Goal: Find contact information: Find contact information

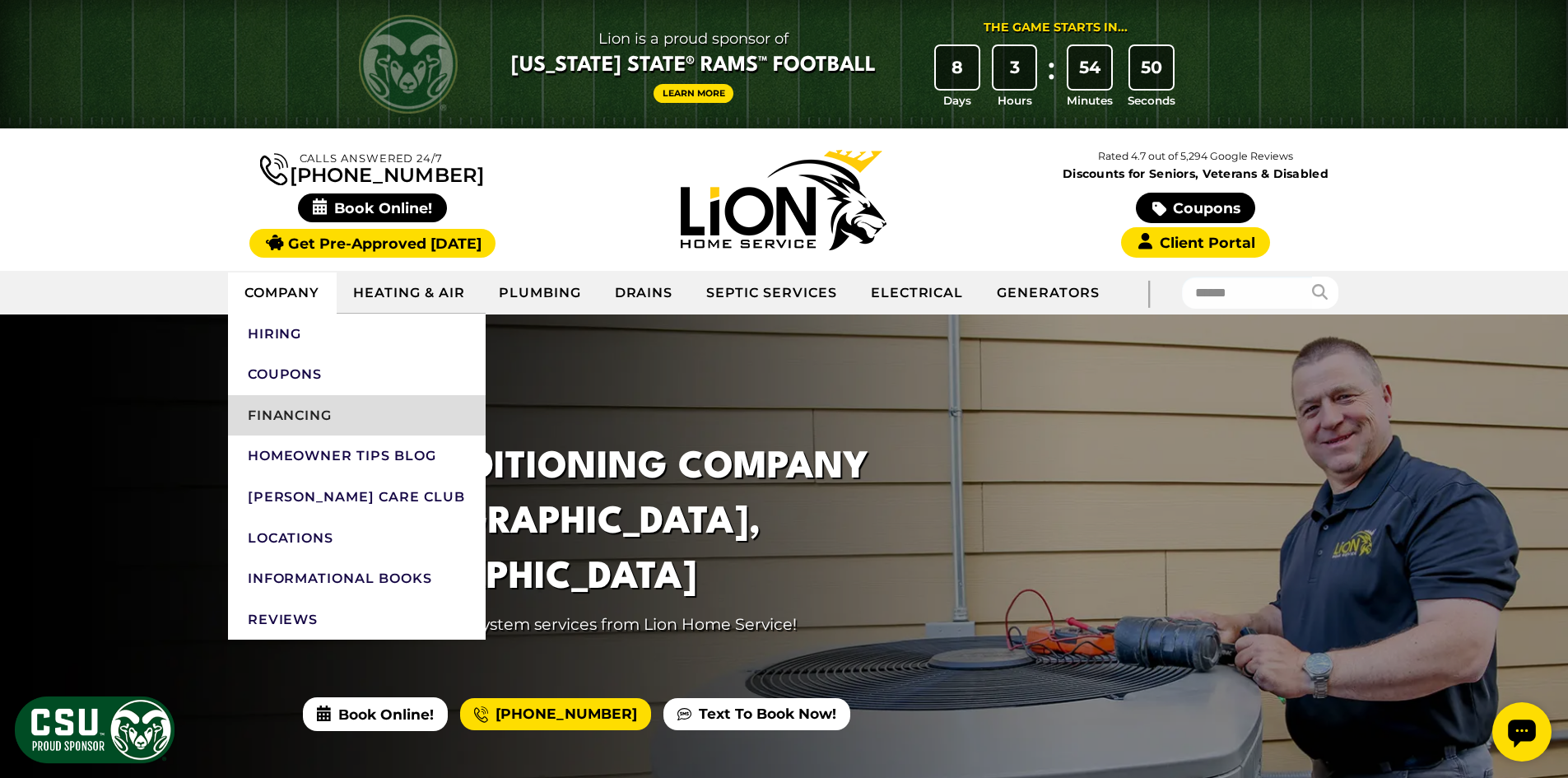
click at [318, 413] on link "Financing" at bounding box center [357, 416] width 258 height 42
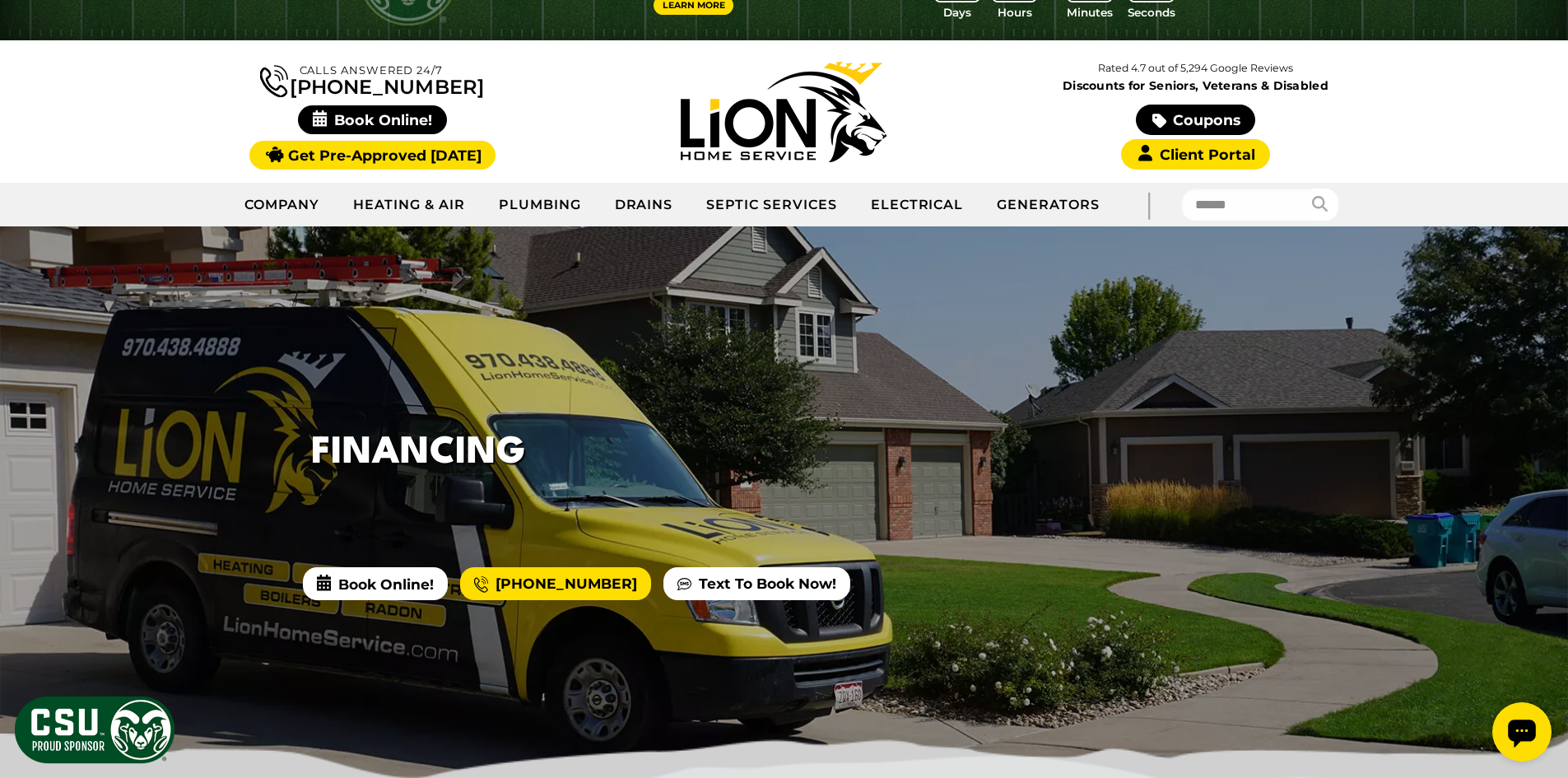
scroll to position [82, 0]
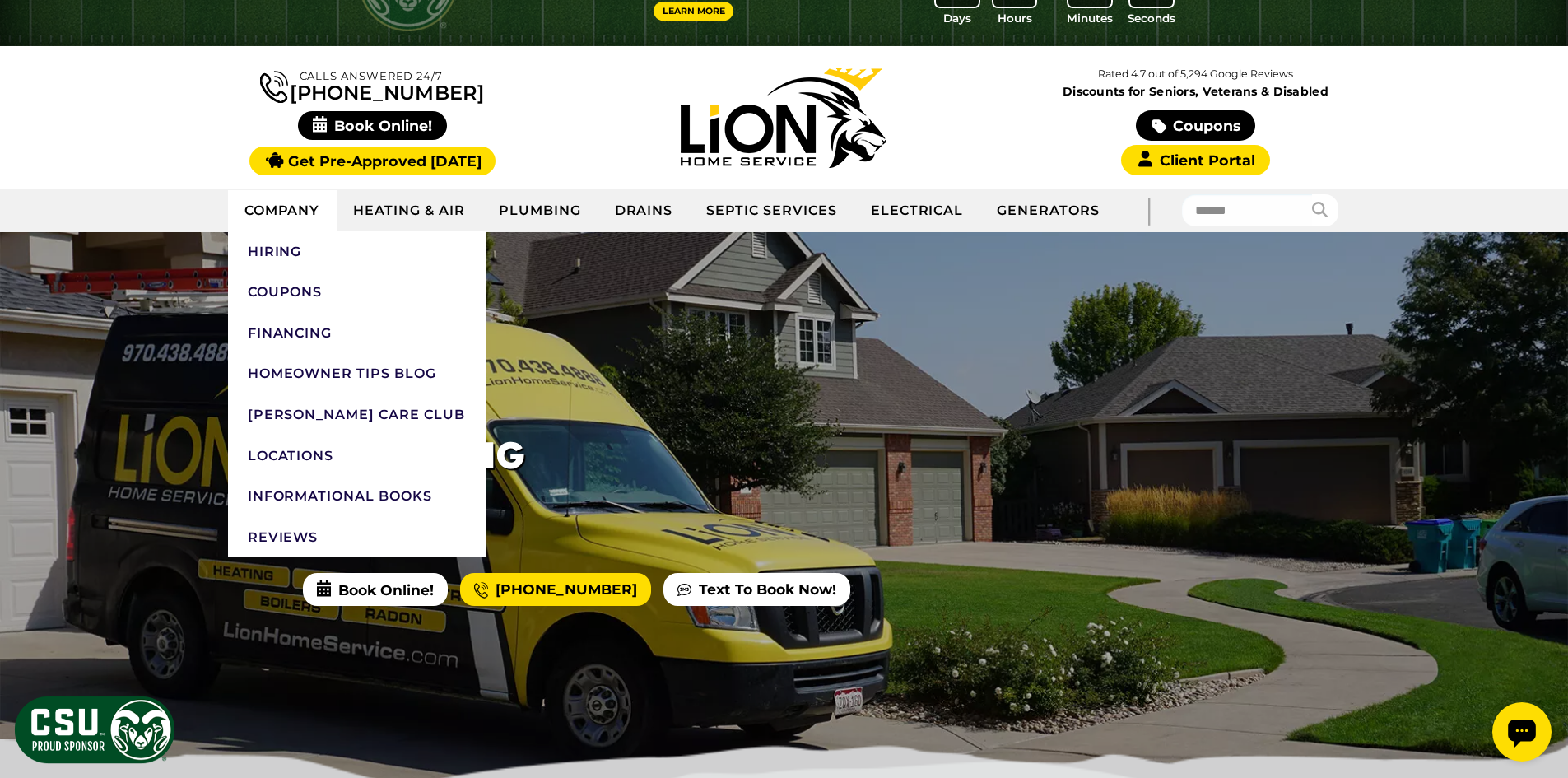
click at [278, 207] on link "Company" at bounding box center [282, 211] width 109 height 42
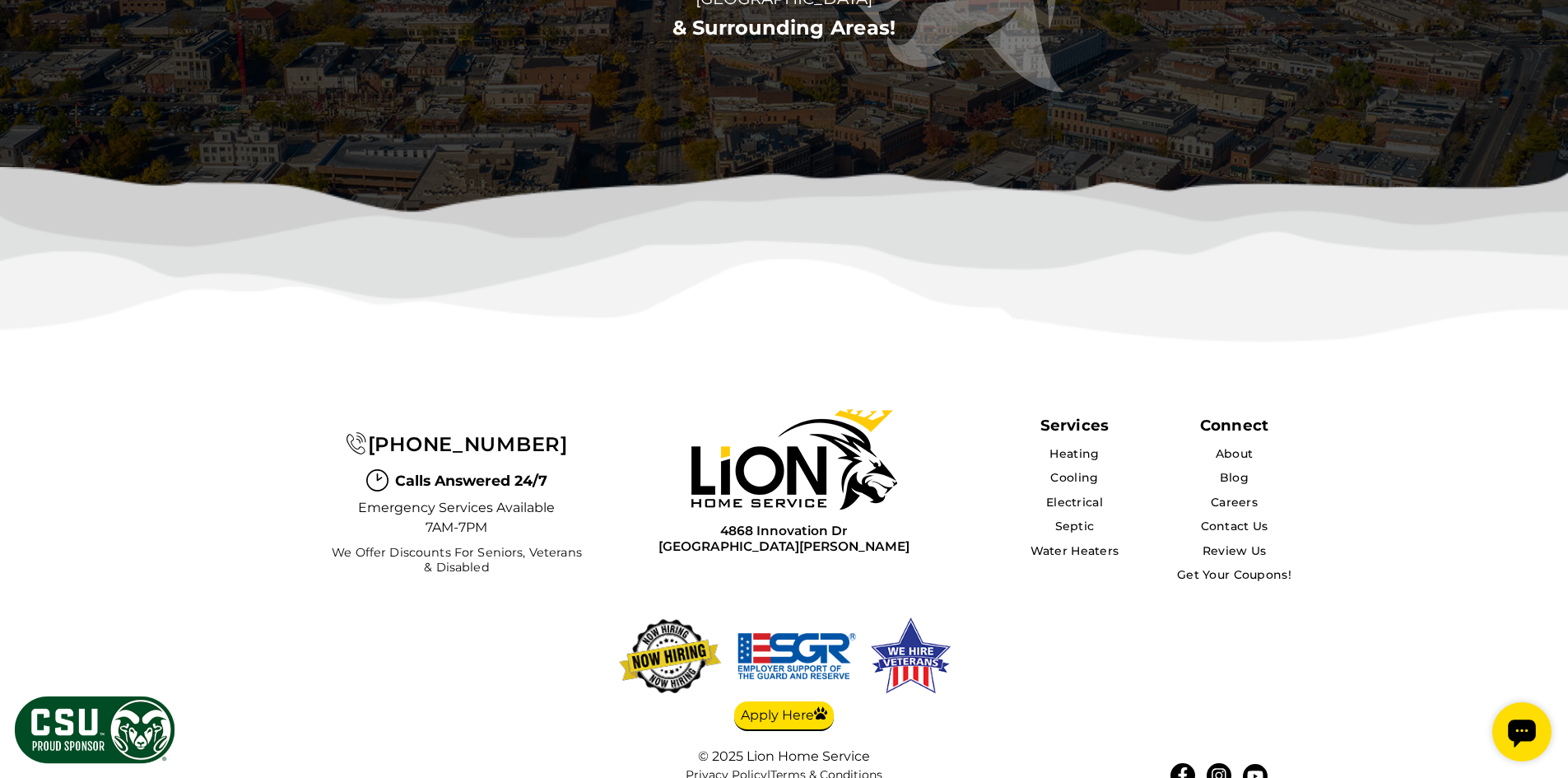
scroll to position [5619, 0]
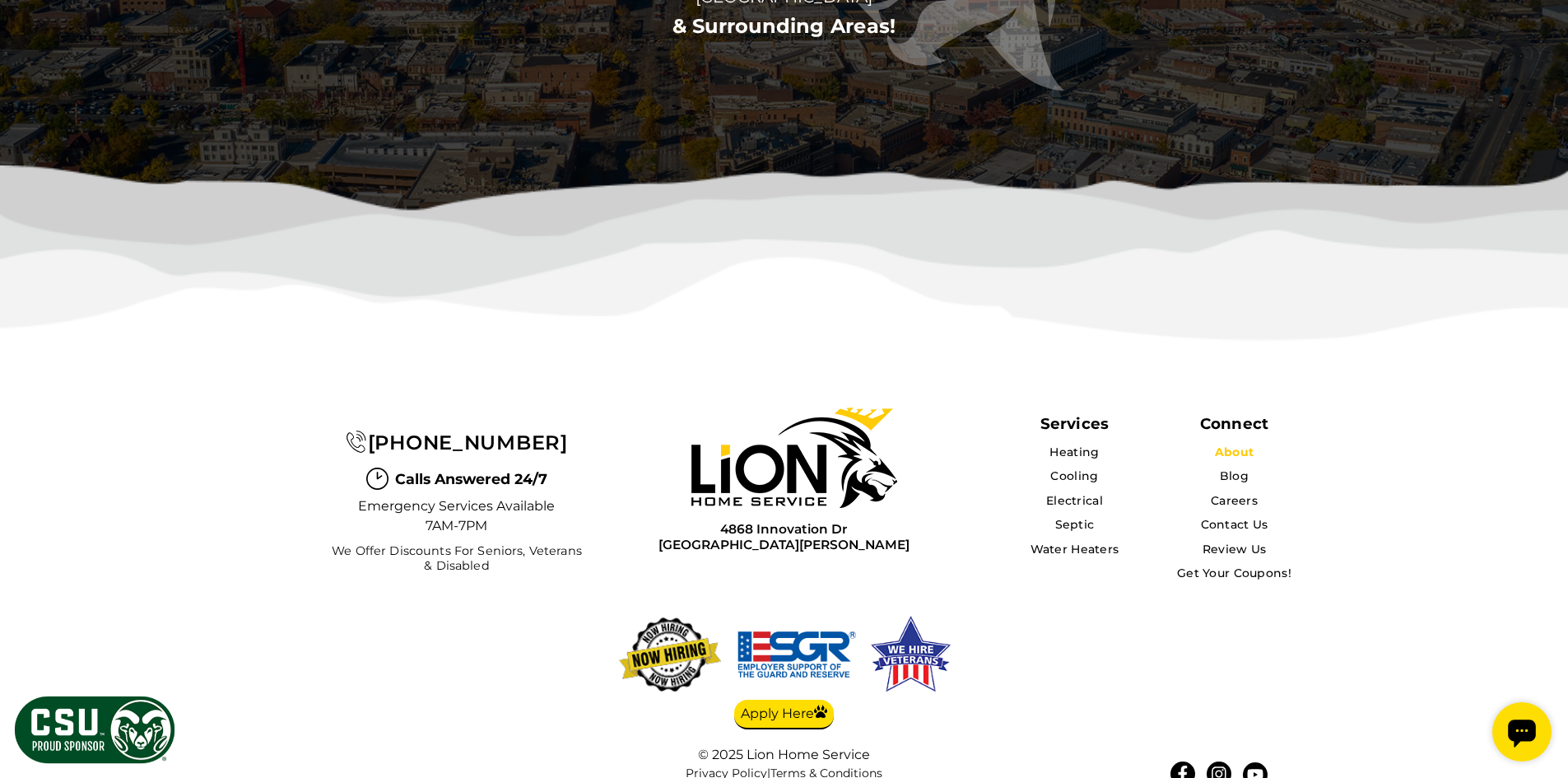
click at [1239, 445] on link "About" at bounding box center [1234, 452] width 39 height 14
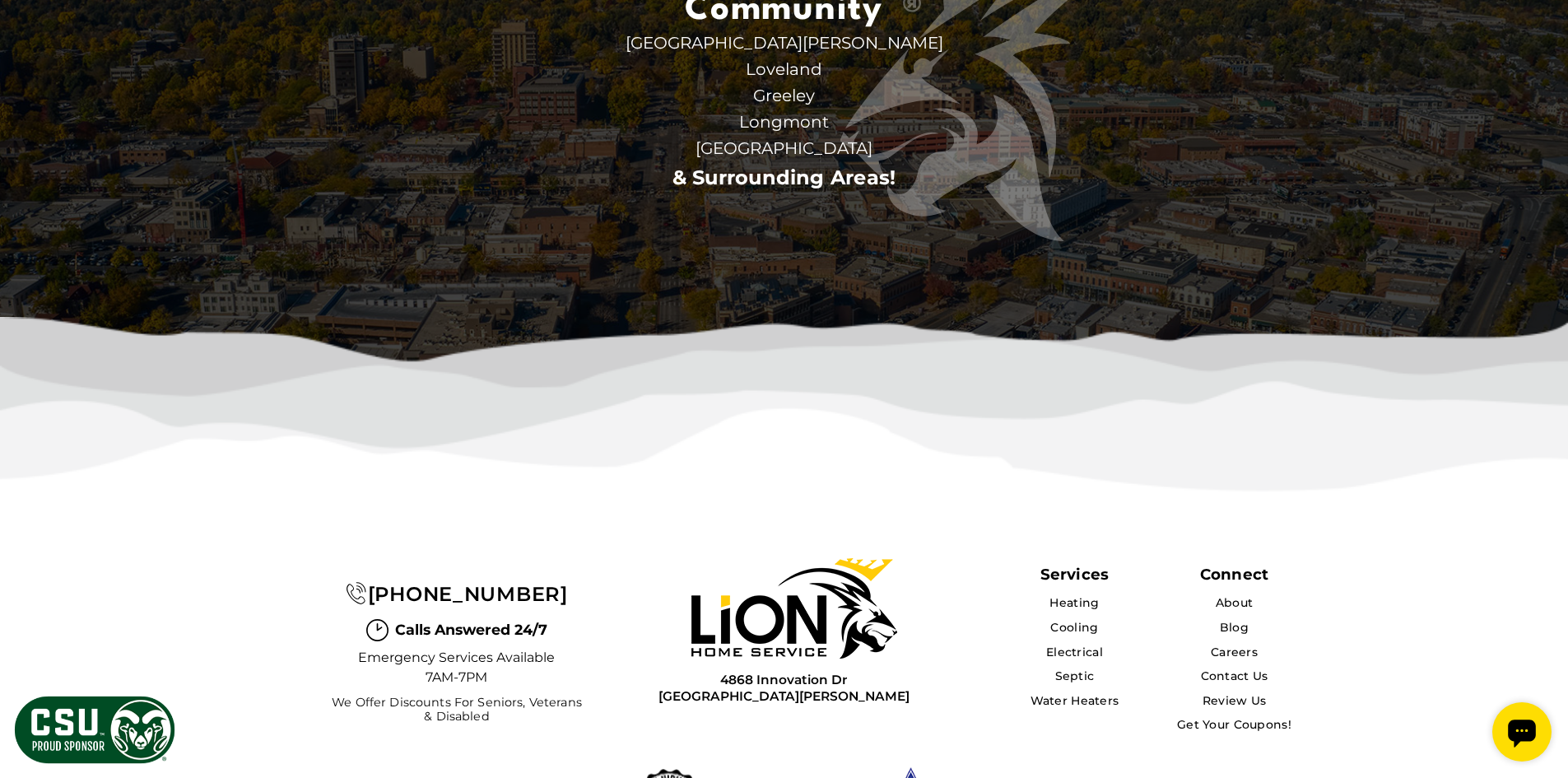
scroll to position [4484, 0]
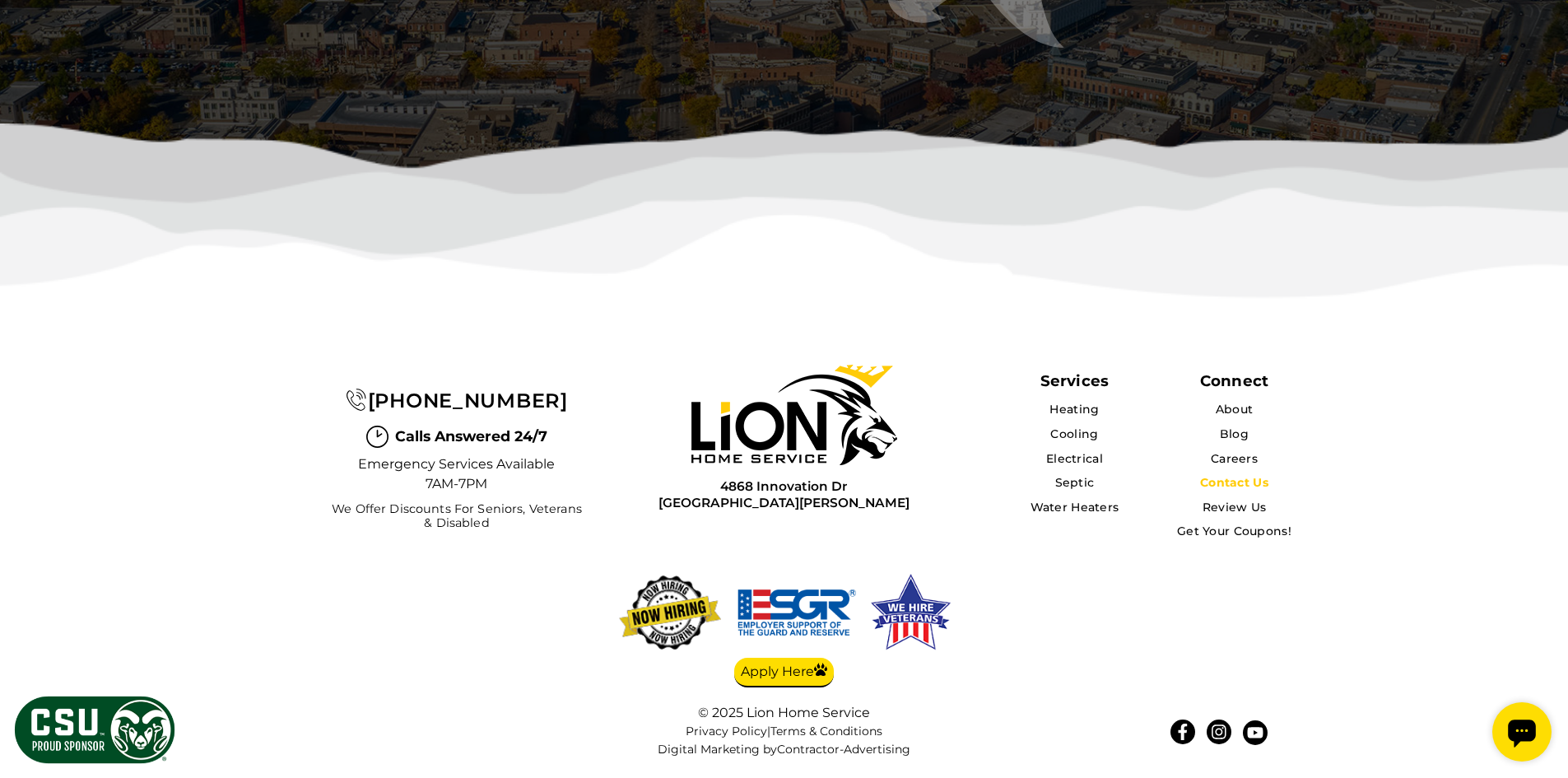
click at [1236, 477] on link "Contact Us" at bounding box center [1234, 483] width 69 height 14
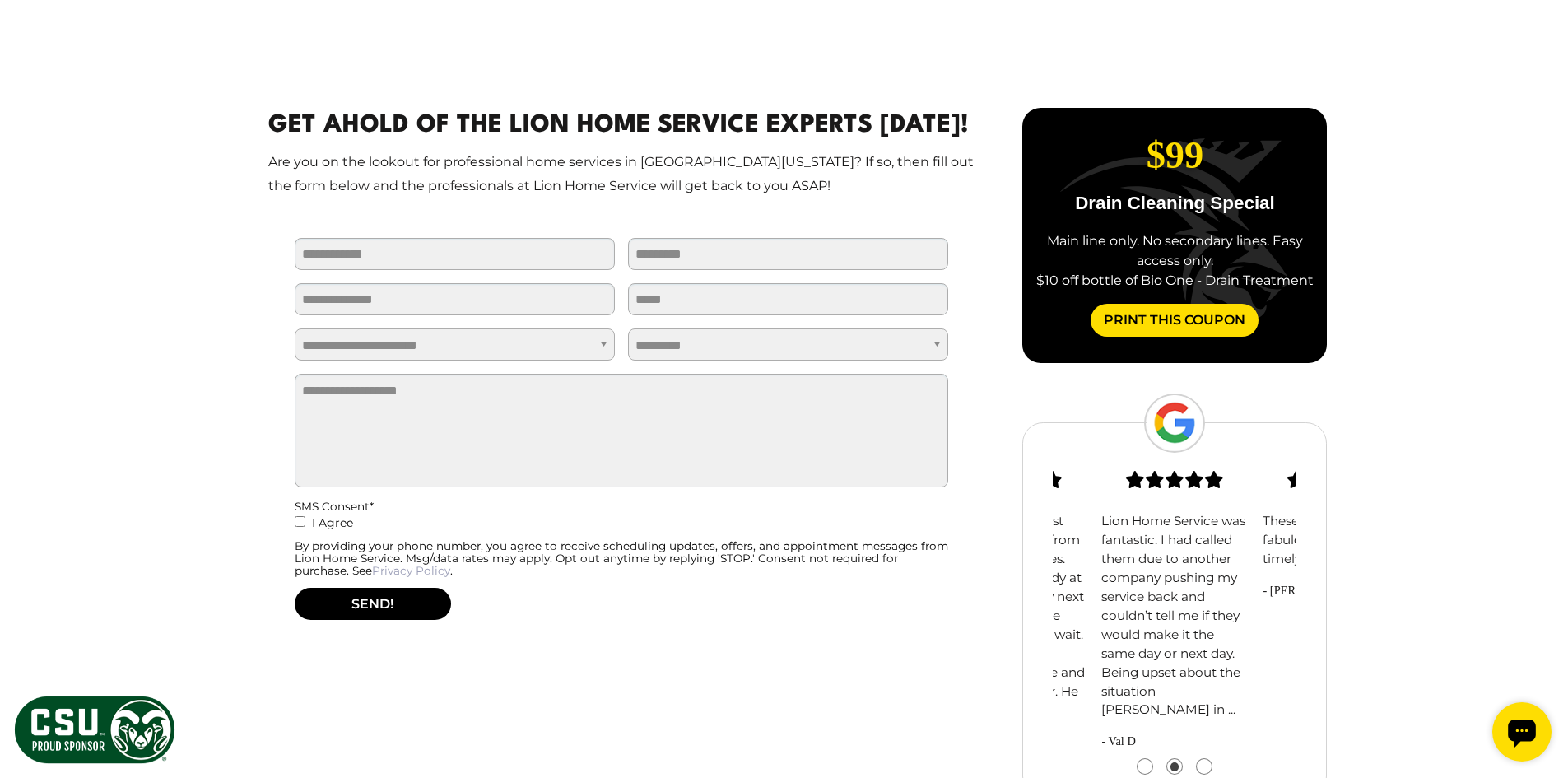
scroll to position [988, 0]
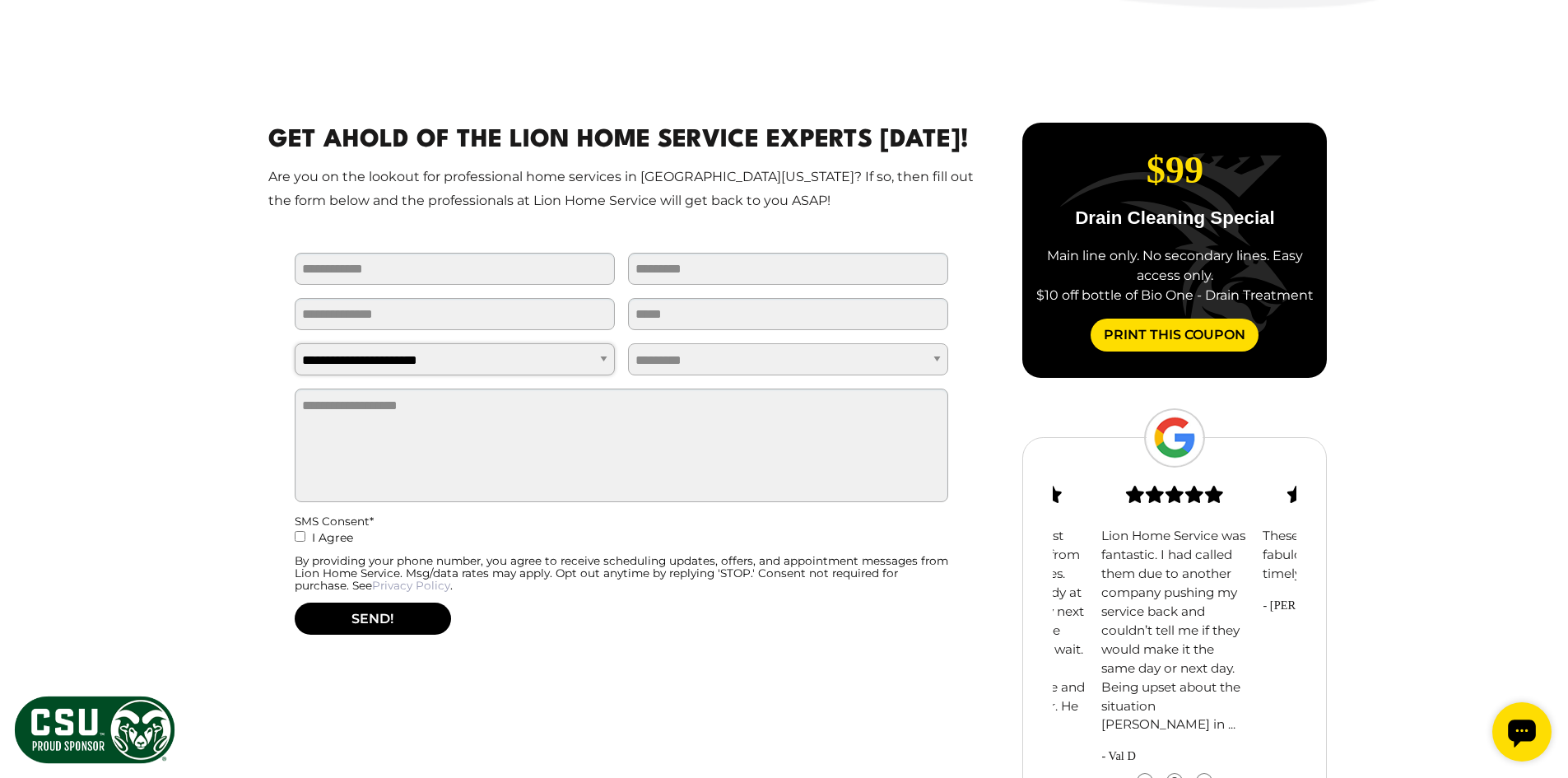
click at [470, 362] on select "**********" at bounding box center [455, 360] width 320 height 32
click at [694, 362] on select "**********" at bounding box center [788, 360] width 320 height 32
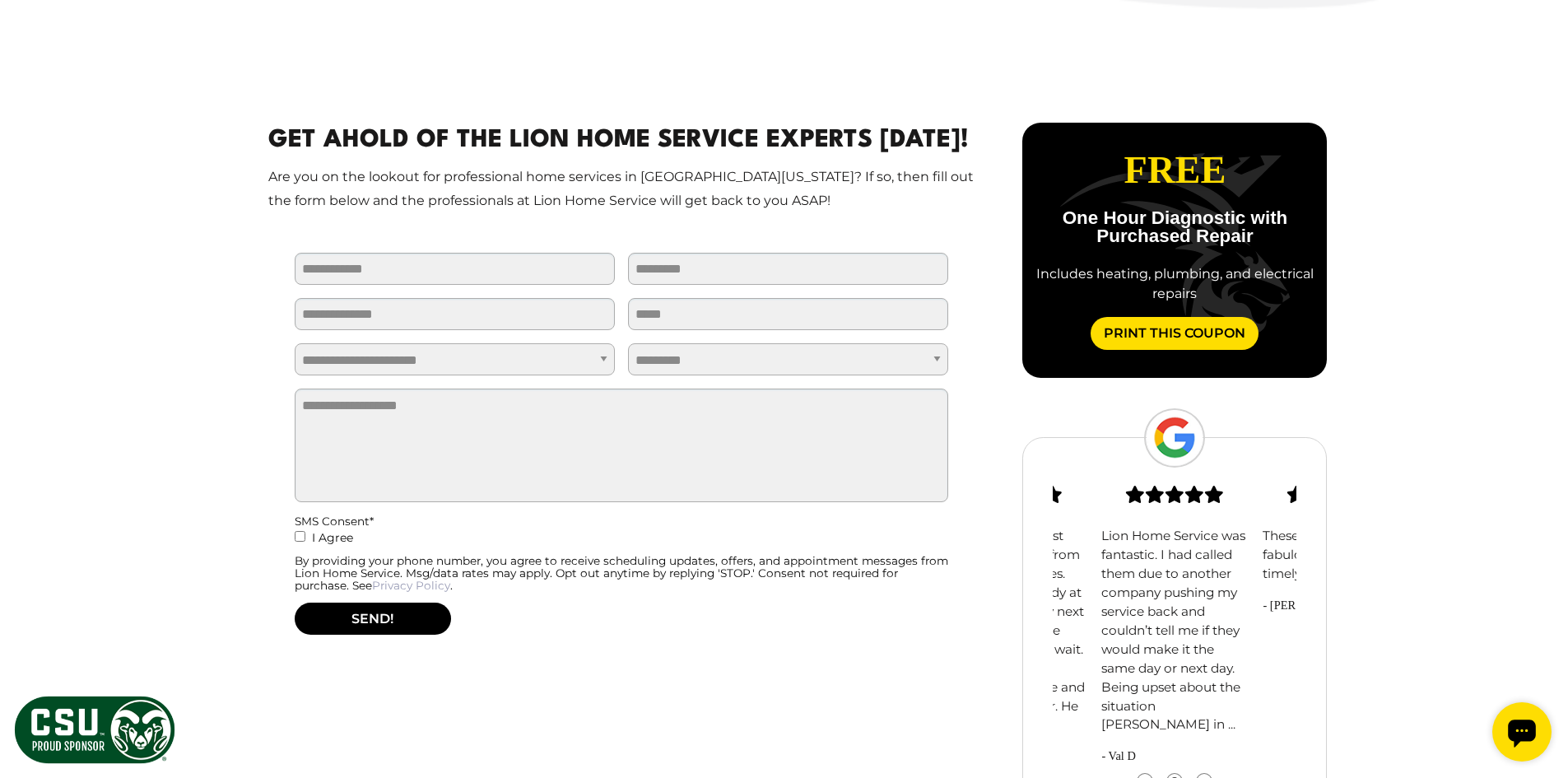
click at [569, 597] on div "SMS Consent * I Agree By providing your phone number, you agree to receive sche…" at bounding box center [622, 559] width 654 height 88
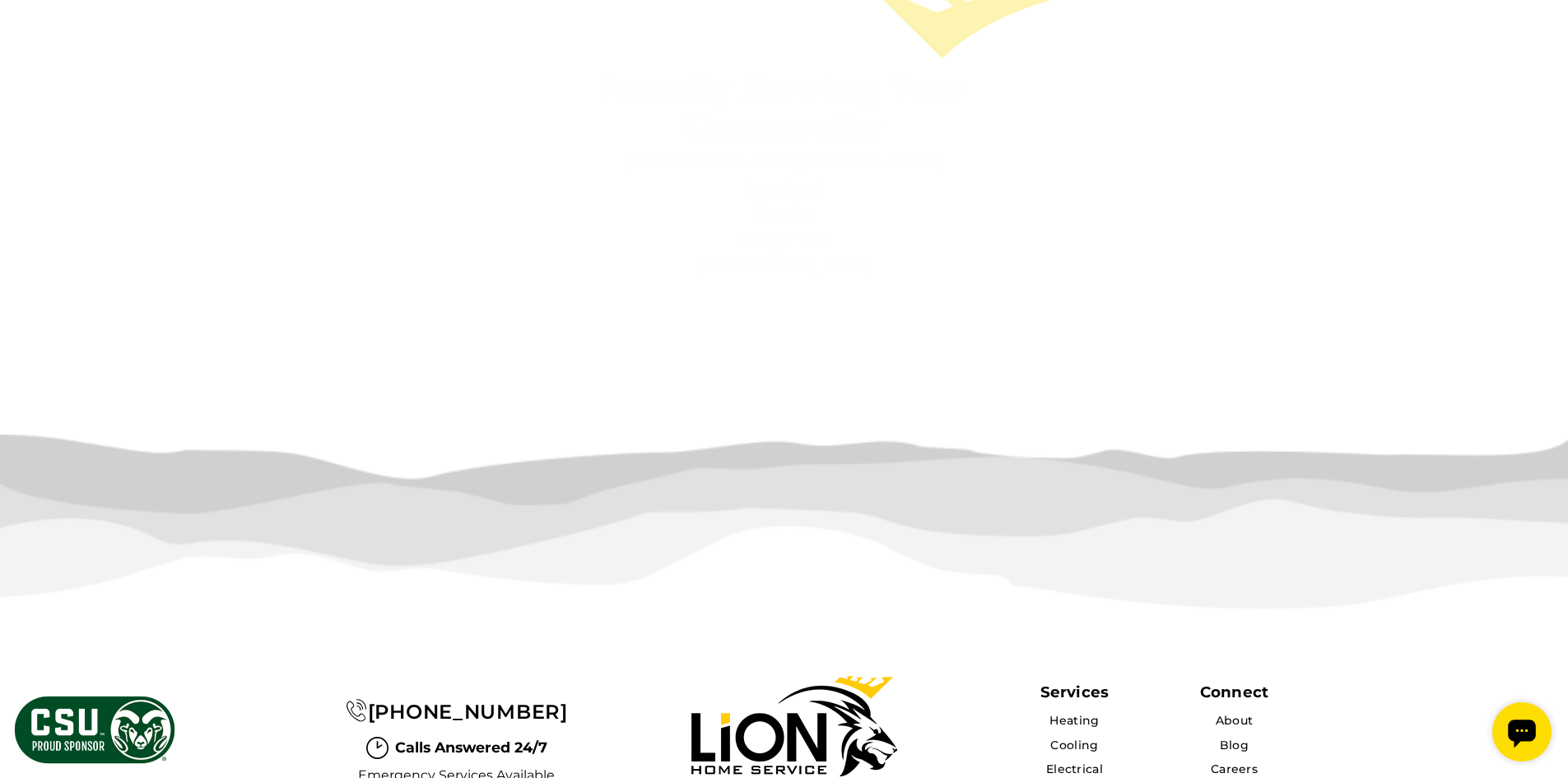
scroll to position [3783, 0]
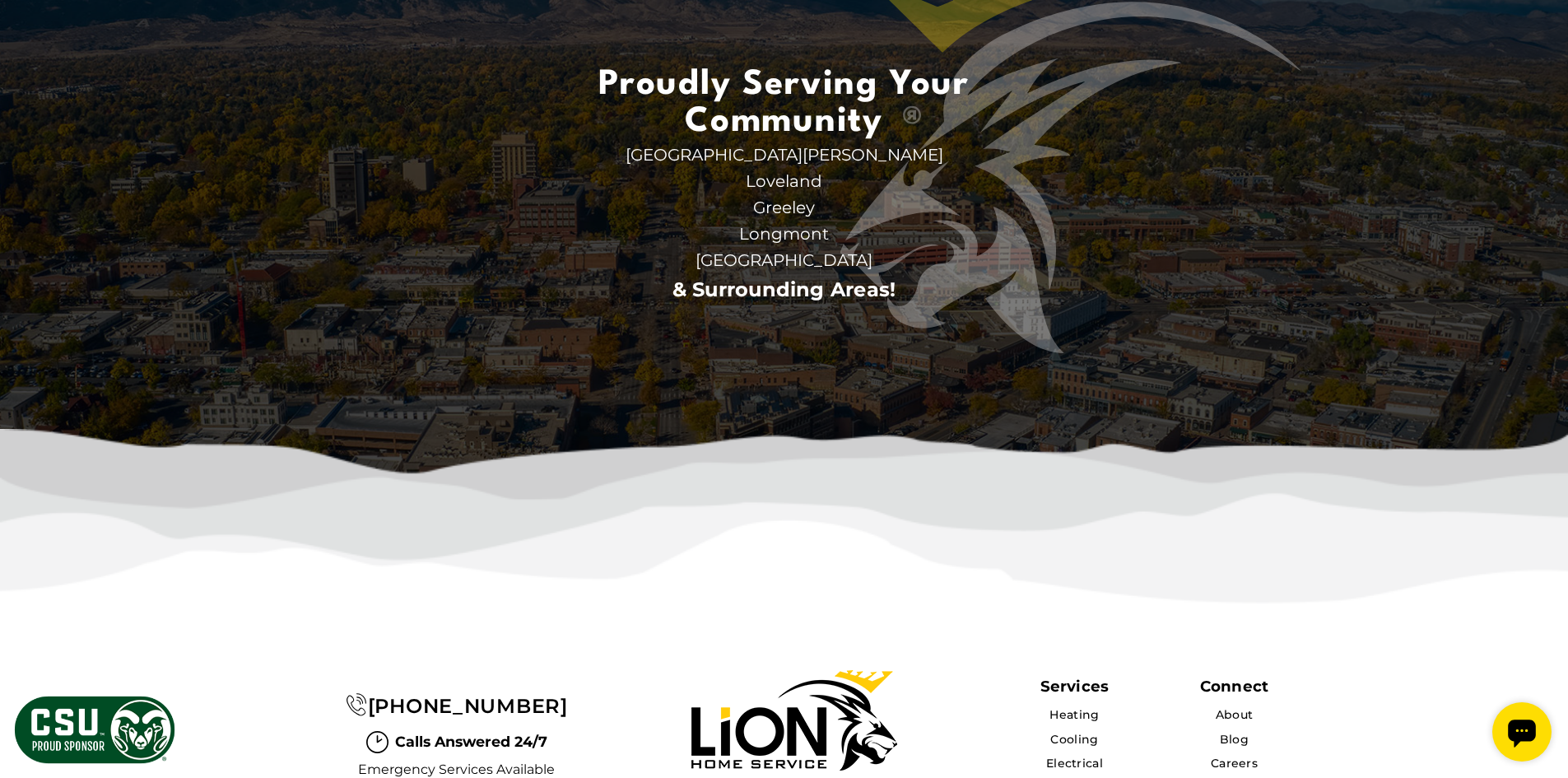
click at [780, 221] on span "Greeley" at bounding box center [784, 207] width 411 height 26
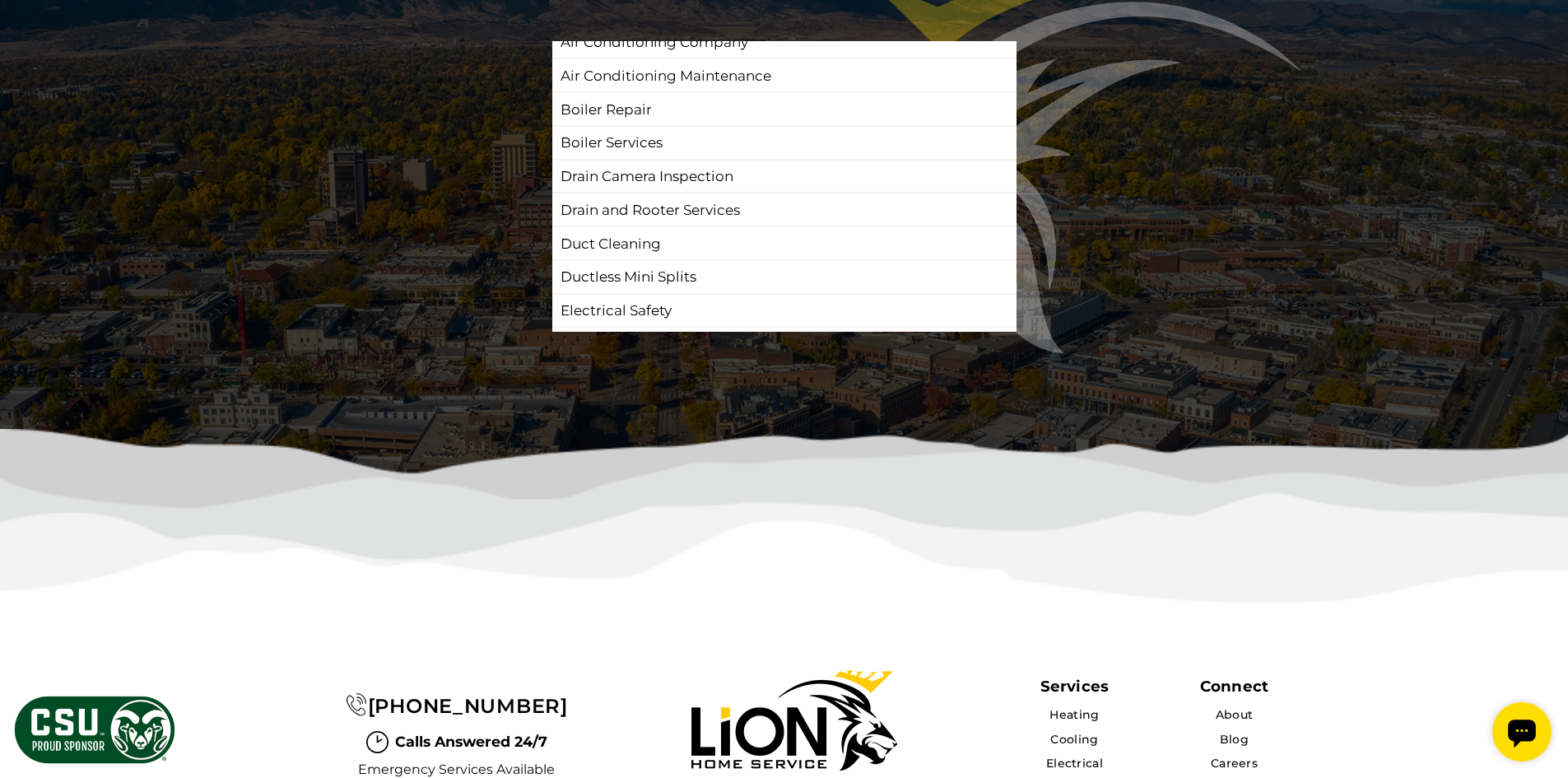
scroll to position [0, 0]
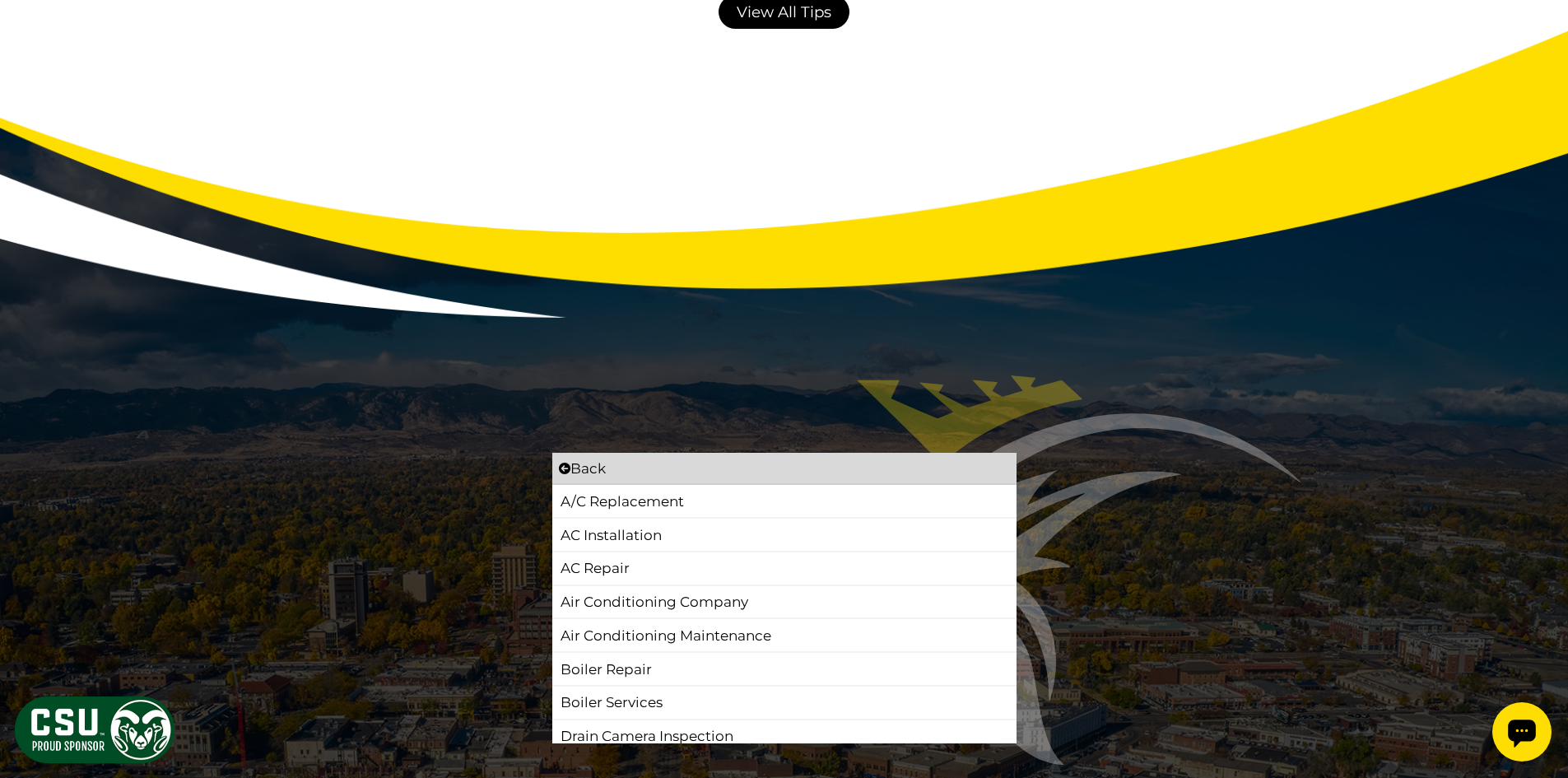
click at [1200, 604] on img at bounding box center [1071, 570] width 461 height 390
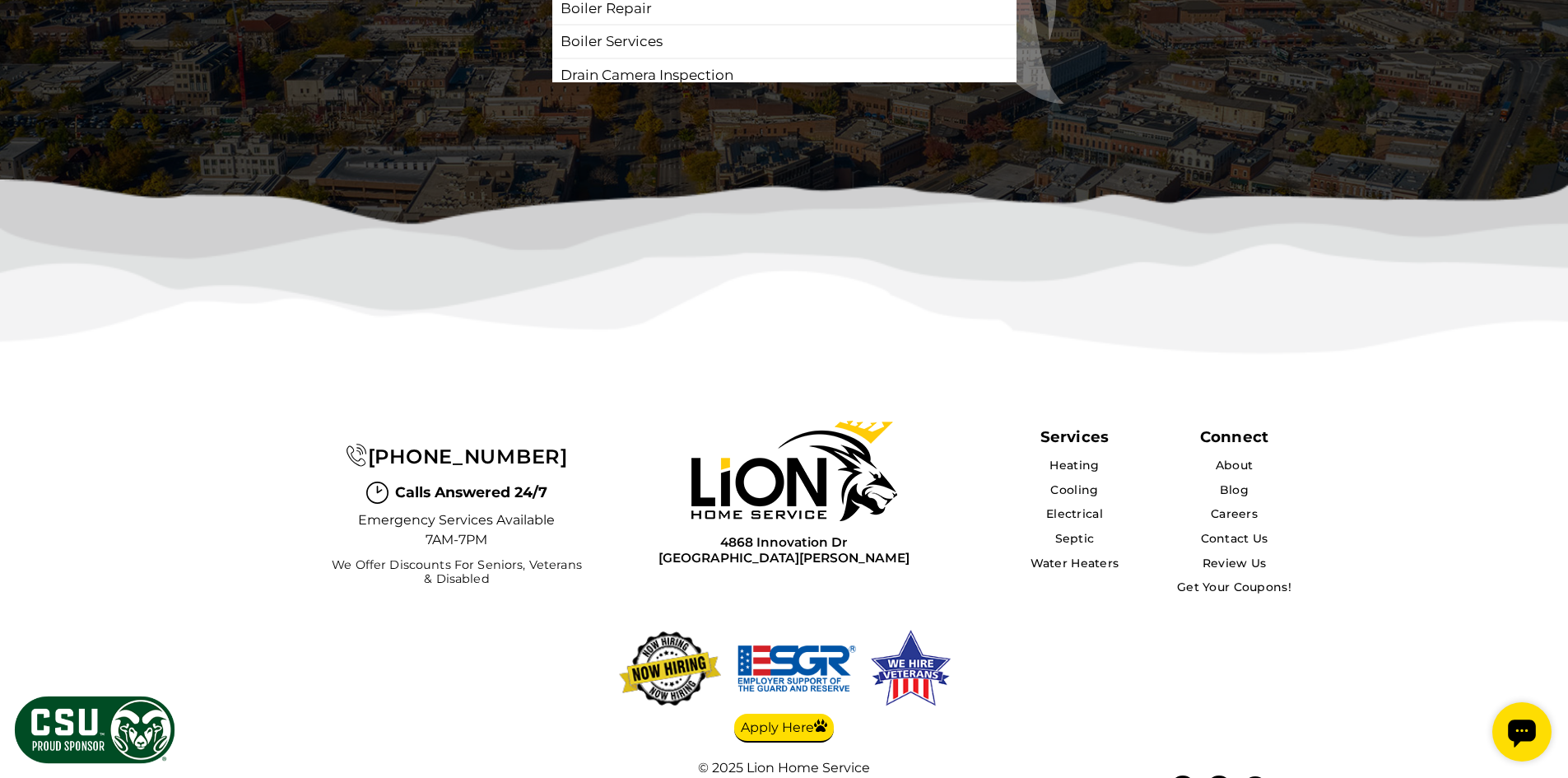
scroll to position [4113, 0]
